Goal: Transaction & Acquisition: Purchase product/service

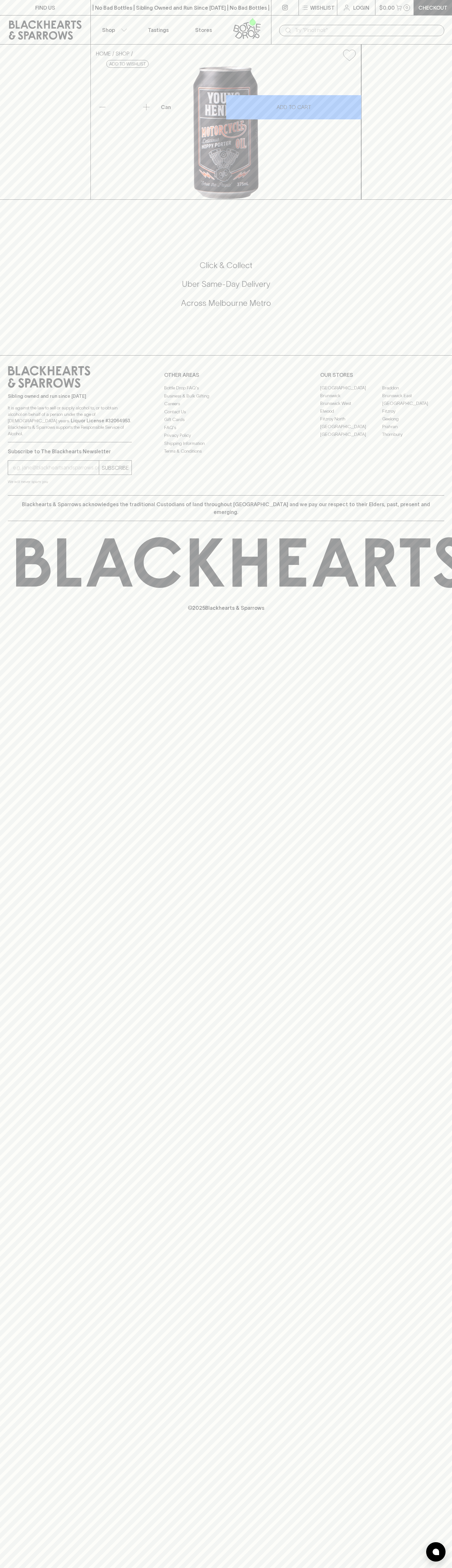
click at [242, 24] on icon at bounding box center [247, 28] width 37 height 21
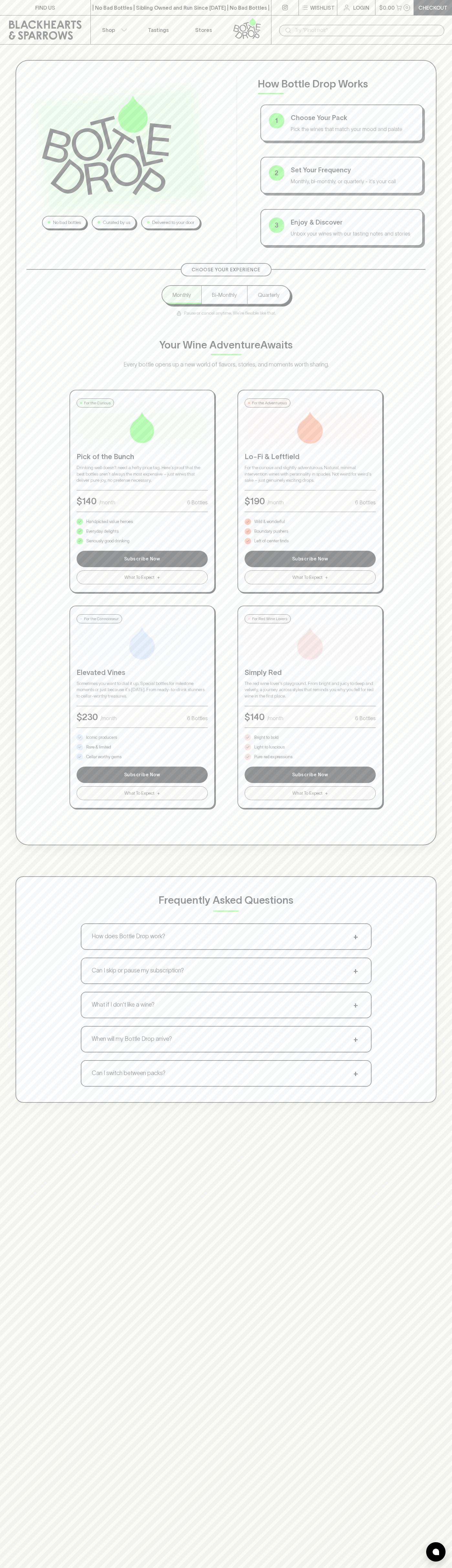
click at [444, 1384] on div "No bad bottles Curated by us Delivered to your door How Bottle Drop Works 1 Cho…" at bounding box center [226, 828] width 452 height 1568
click at [405, 1567] on html "FIND US | No Bad Bottles | Sibling Owned and Run Since 2006 | No Bad Bottles | …" at bounding box center [226, 1013] width 452 height 2027
click at [23, 739] on div "No bad bottles Curated by us Delivered to your door How Bottle Drop Works 1 Cho…" at bounding box center [225, 453] width 421 height 785
